Goal: Transaction & Acquisition: Download file/media

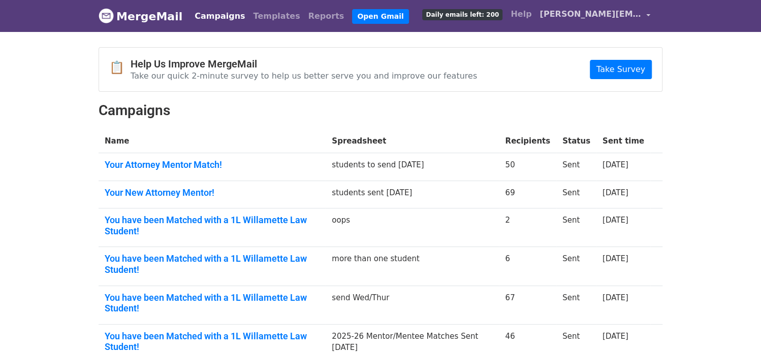
click at [649, 12] on link "[PERSON_NAME][EMAIL_ADDRESS][DOMAIN_NAME]" at bounding box center [594, 16] width 119 height 24
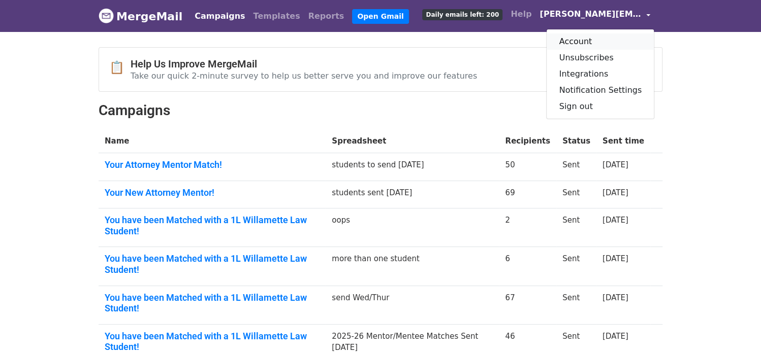
click at [599, 40] on link "Account" at bounding box center [599, 42] width 107 height 16
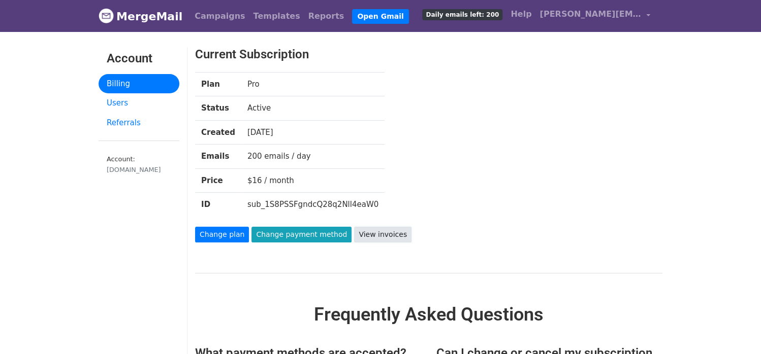
click at [372, 234] on link "View invoices" at bounding box center [382, 235] width 57 height 16
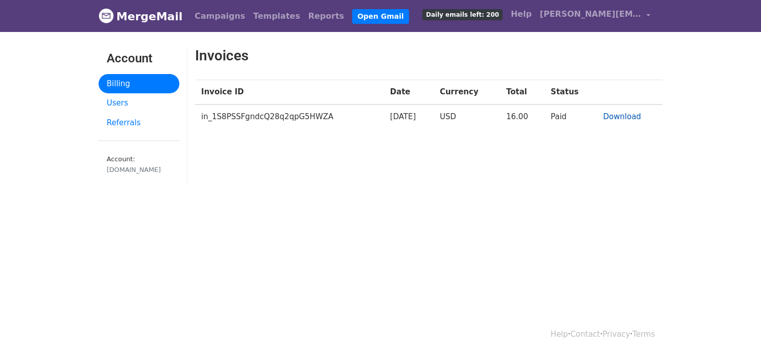
click at [608, 117] on link "Download" at bounding box center [622, 116] width 38 height 9
